Goal: Information Seeking & Learning: Compare options

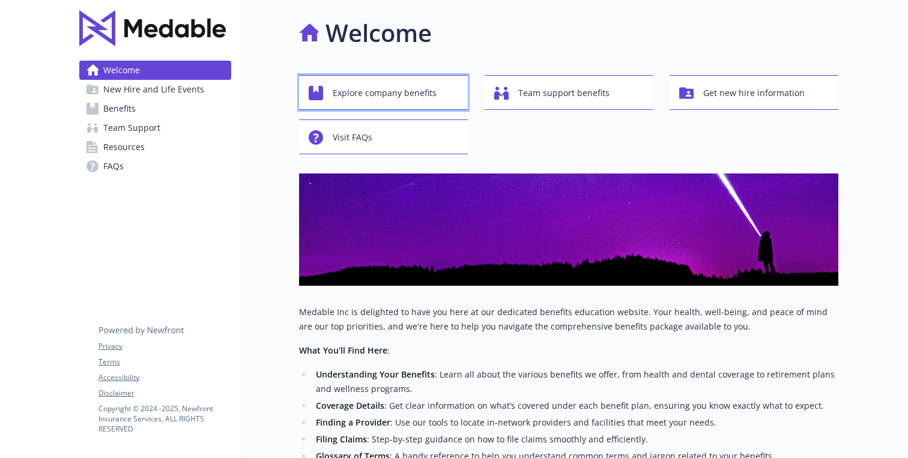
click at [399, 91] on span "Explore company benefits" at bounding box center [385, 93] width 104 height 23
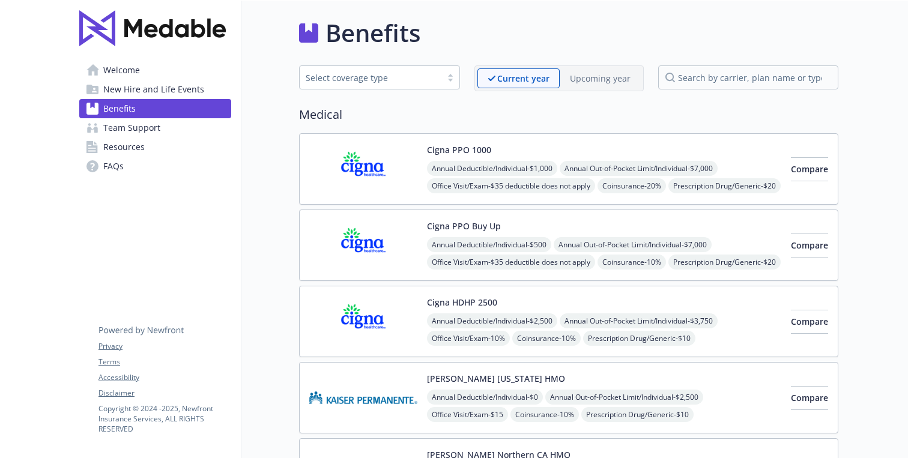
click at [602, 80] on p "Upcoming year" at bounding box center [600, 78] width 61 height 13
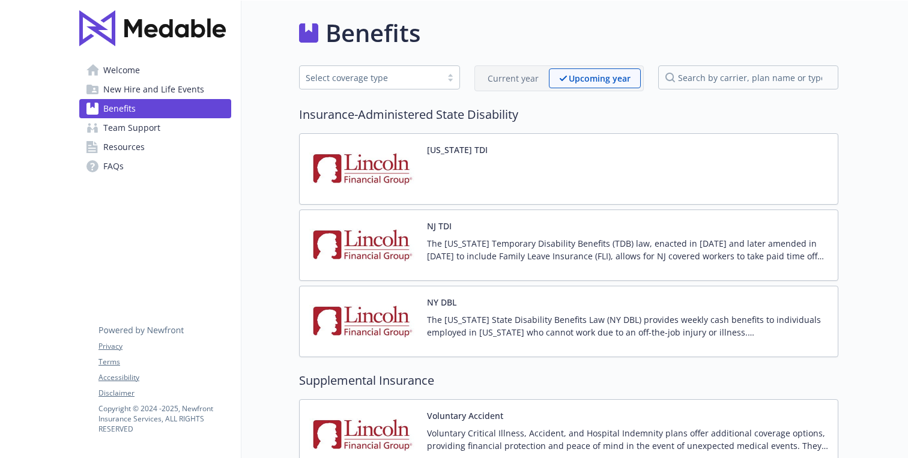
click at [517, 82] on p "Current year" at bounding box center [513, 78] width 51 height 13
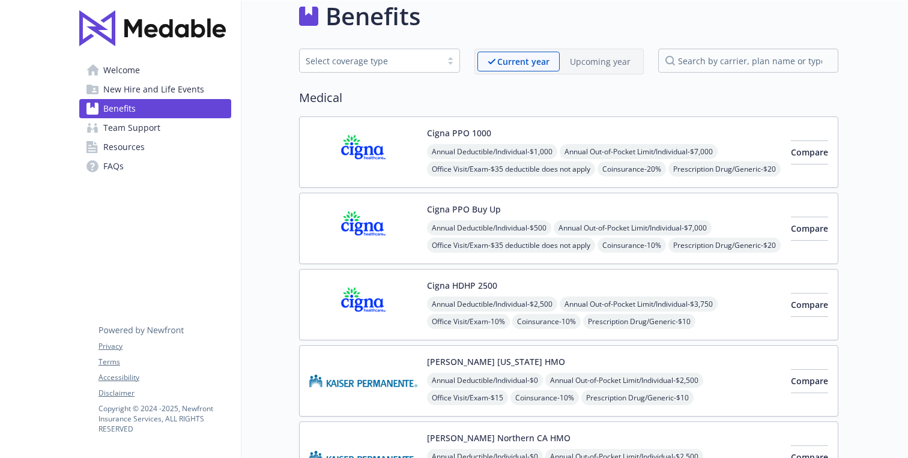
scroll to position [43, 0]
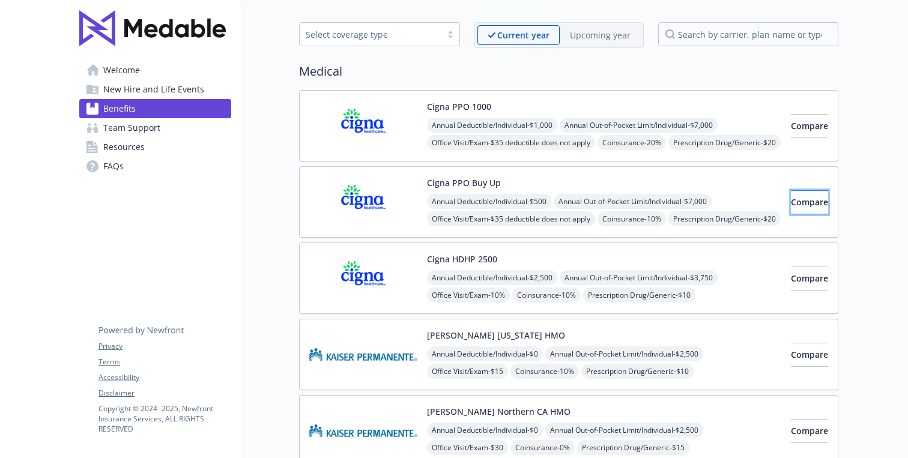
click at [791, 208] on button "Compare" at bounding box center [809, 202] width 37 height 24
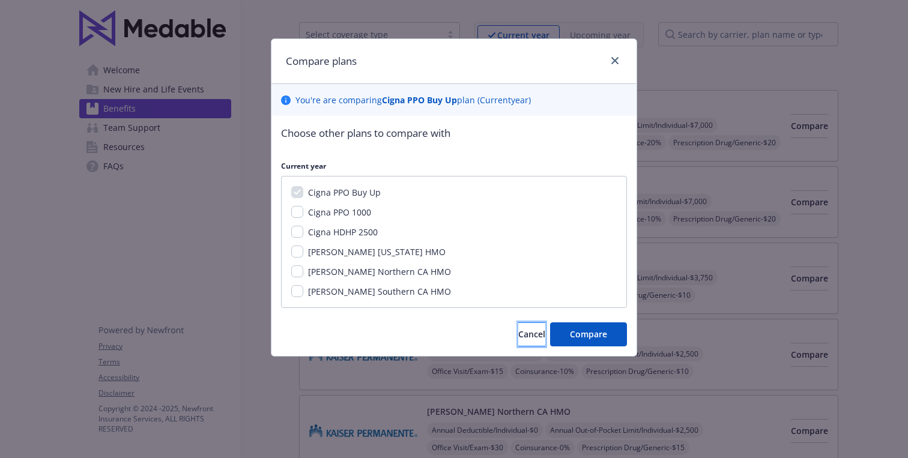
click at [518, 333] on span "Cancel" at bounding box center [531, 334] width 27 height 11
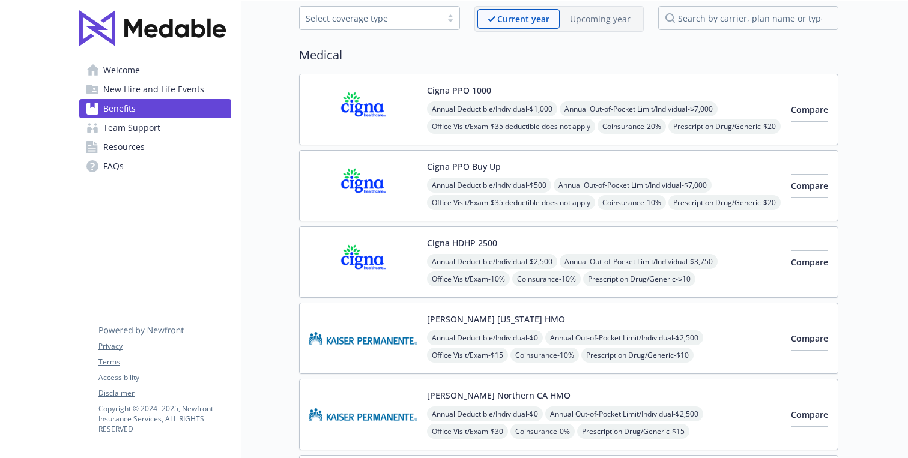
click at [522, 119] on span "Office Visit/Exam - $35 deductible does not apply" at bounding box center [511, 126] width 168 height 15
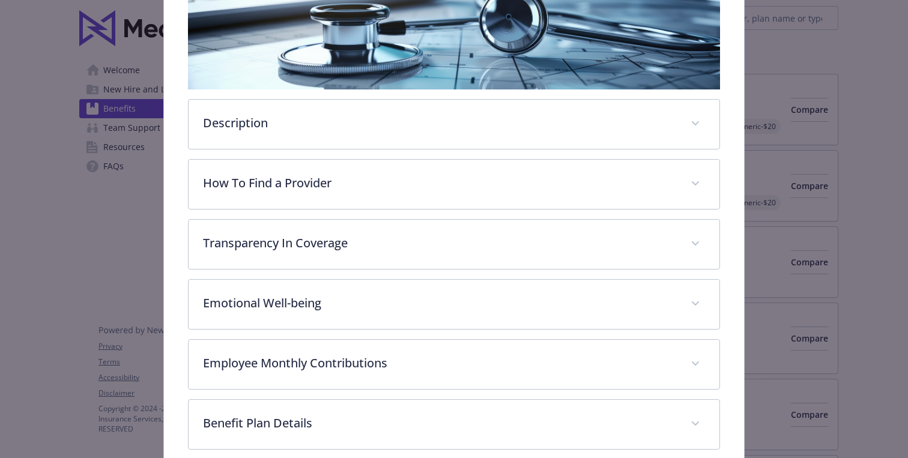
scroll to position [402, 0]
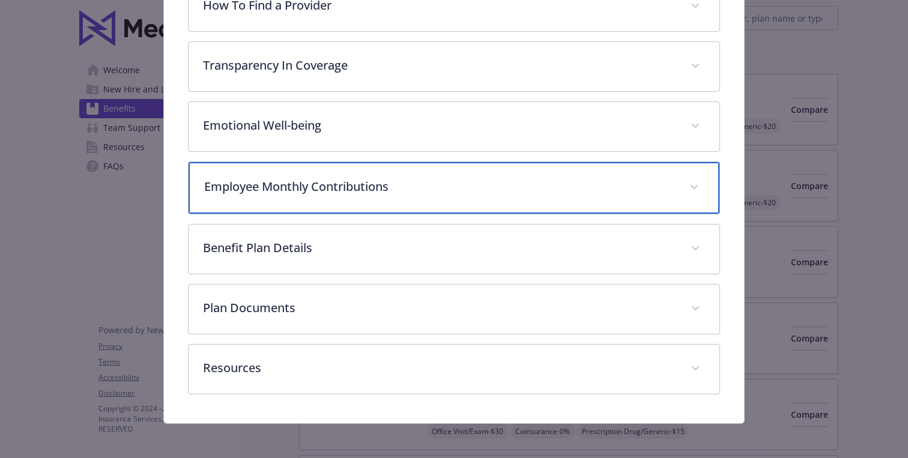
click at [461, 184] on p "Employee Monthly Contributions" at bounding box center [439, 187] width 471 height 18
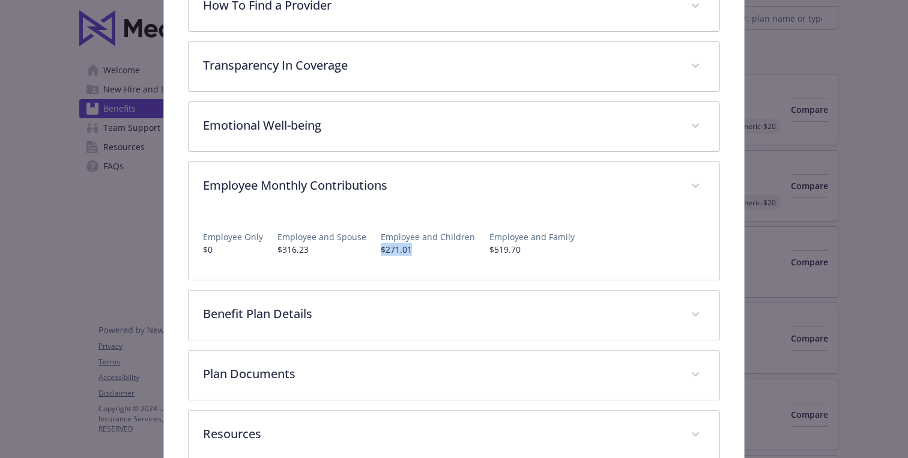
drag, startPoint x: 417, startPoint y: 252, endPoint x: 371, endPoint y: 252, distance: 45.6
click at [371, 252] on div "Employee Only $0 Employee and Spouse $316.23 Employee and Children $271.01 Empl…" at bounding box center [454, 238] width 502 height 35
drag, startPoint x: 372, startPoint y: 247, endPoint x: 413, endPoint y: 253, distance: 40.7
click at [413, 253] on div "Employee Only $0 Employee and Spouse $316.23 Employee and Children $271.01 Empl…" at bounding box center [454, 238] width 502 height 35
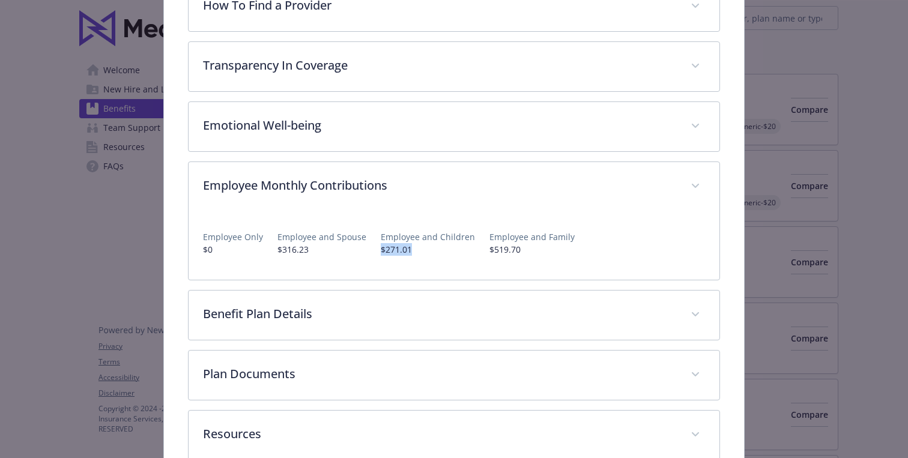
click at [413, 253] on p "$271.01" at bounding box center [428, 249] width 94 height 13
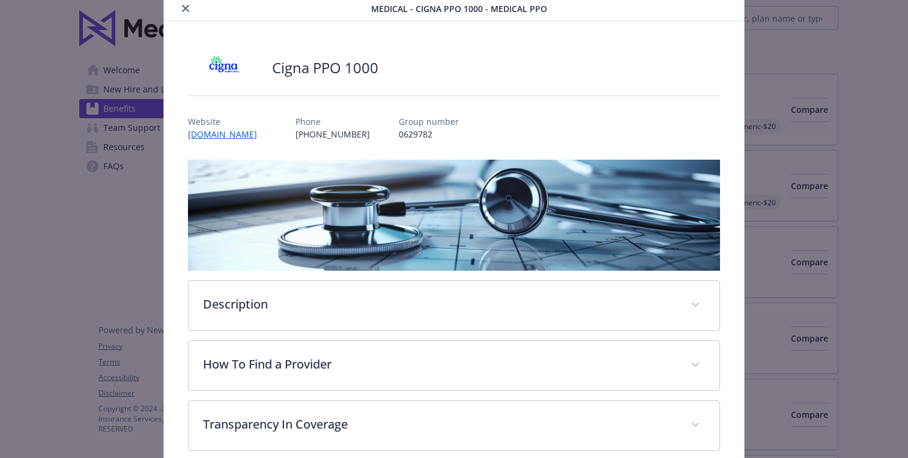
scroll to position [0, 0]
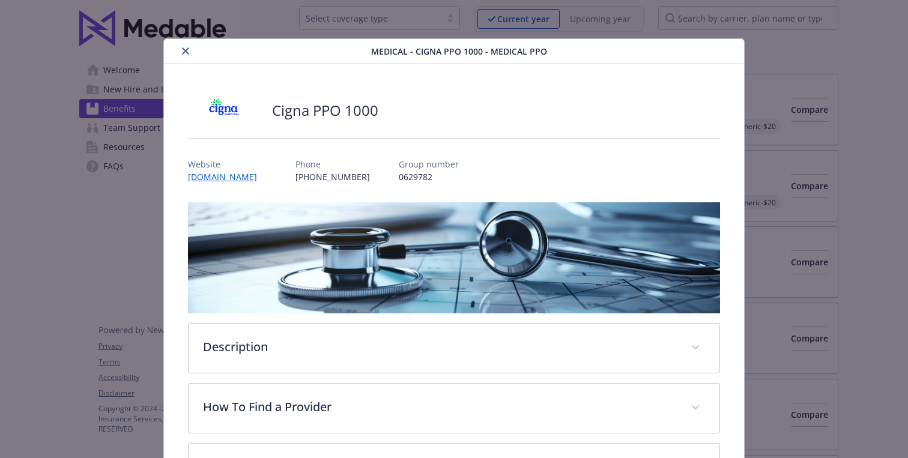
click at [182, 53] on icon "close" at bounding box center [185, 50] width 7 height 7
